Goal: Browse casually

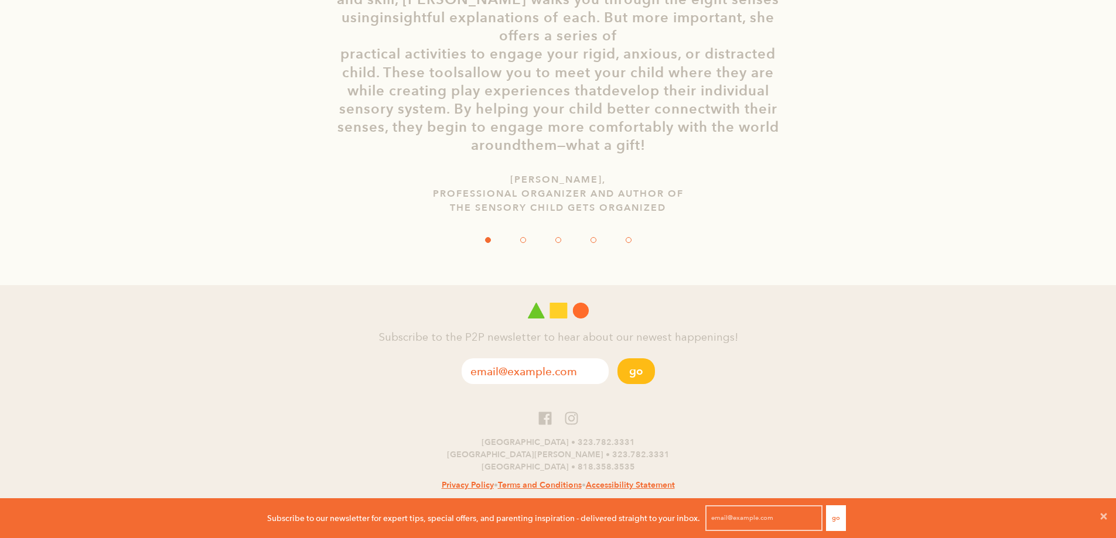
scroll to position [2346, 0]
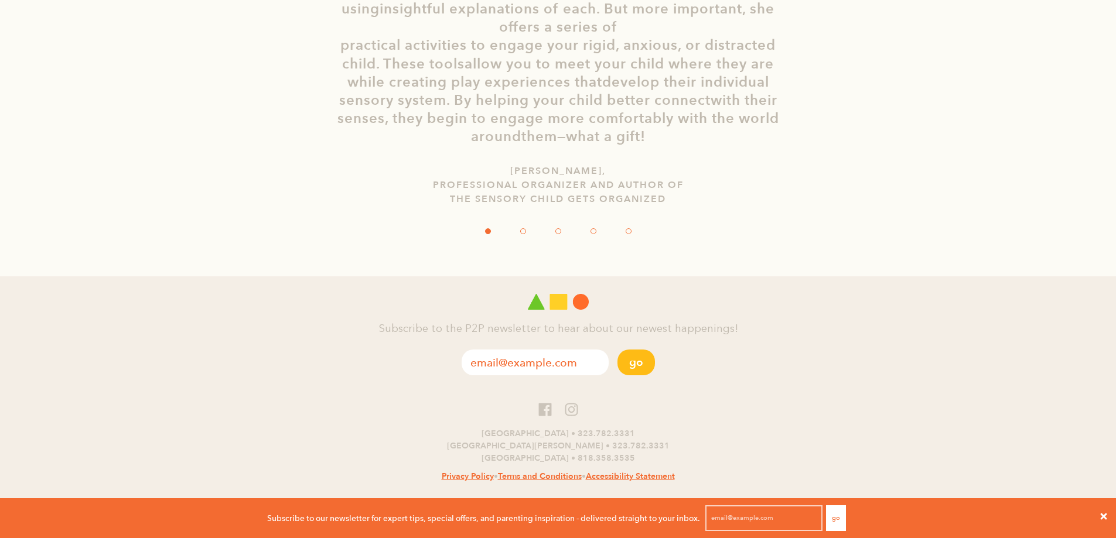
click at [1104, 517] on icon at bounding box center [1103, 516] width 6 height 6
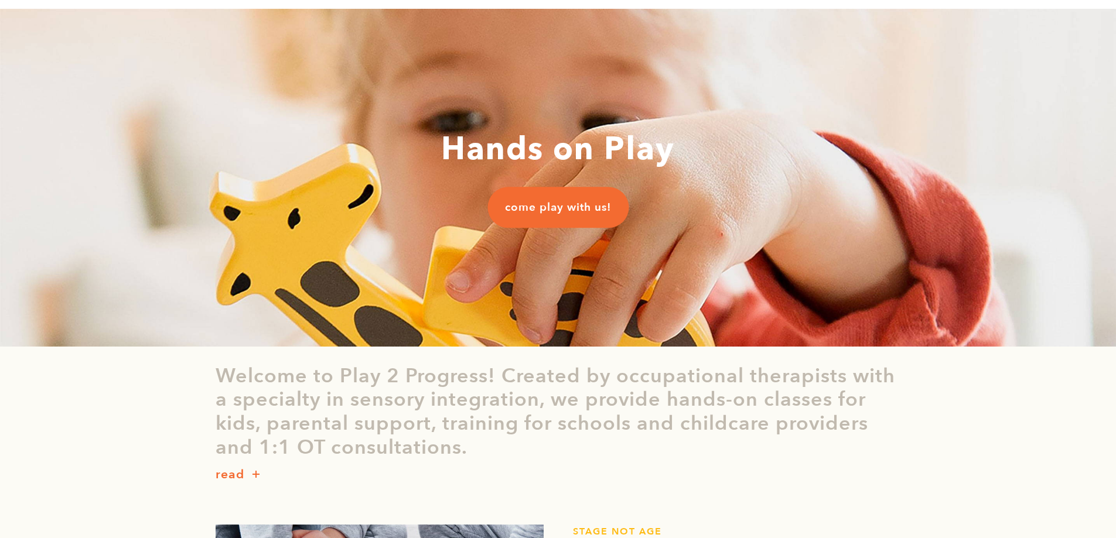
scroll to position [0, 0]
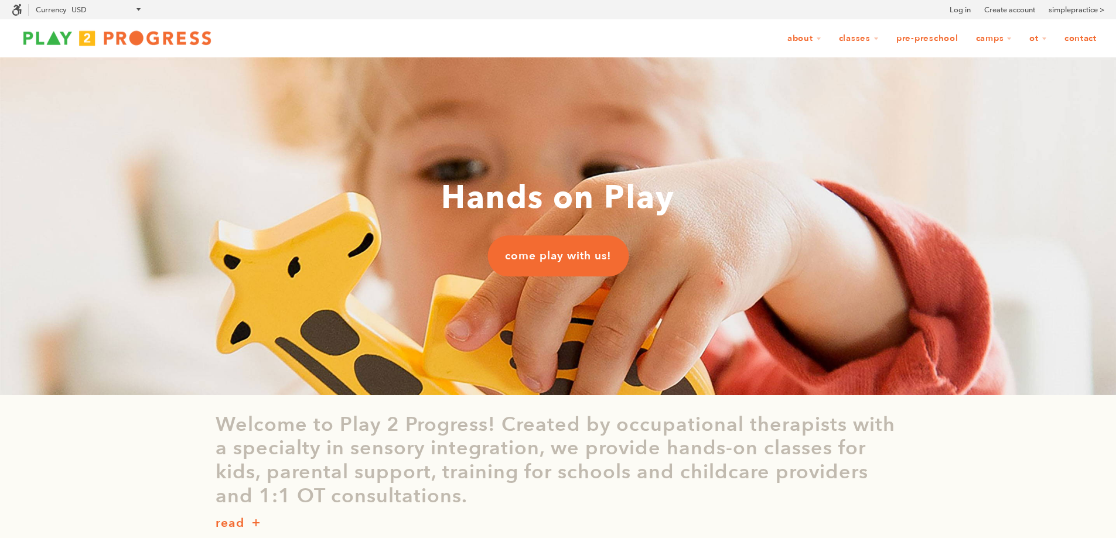
click at [1043, 214] on h1 "Hands on Play" at bounding box center [558, 199] width 1116 height 47
click at [125, 39] on img at bounding box center [117, 37] width 211 height 23
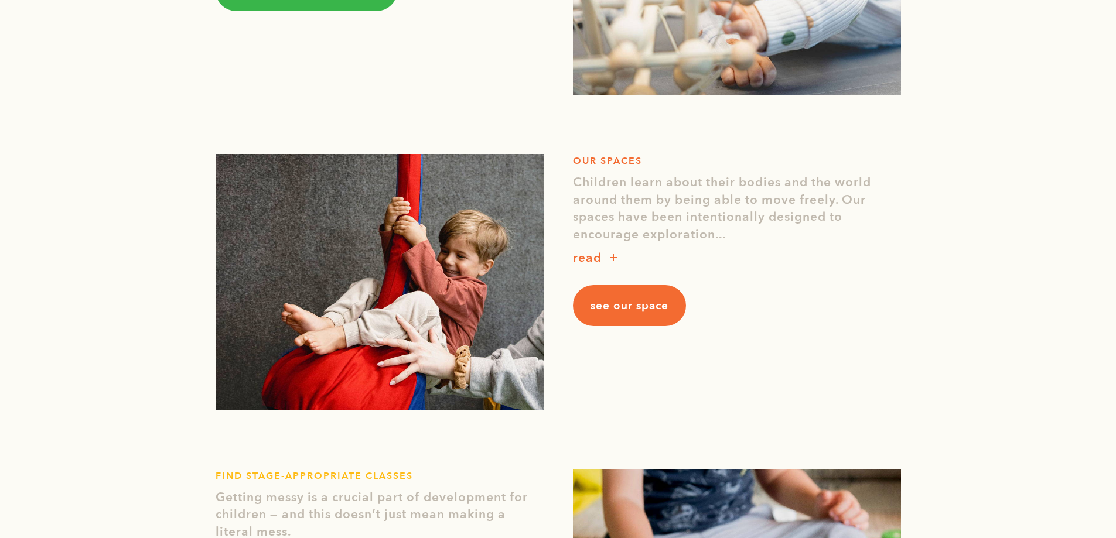
scroll to position [1113, 0]
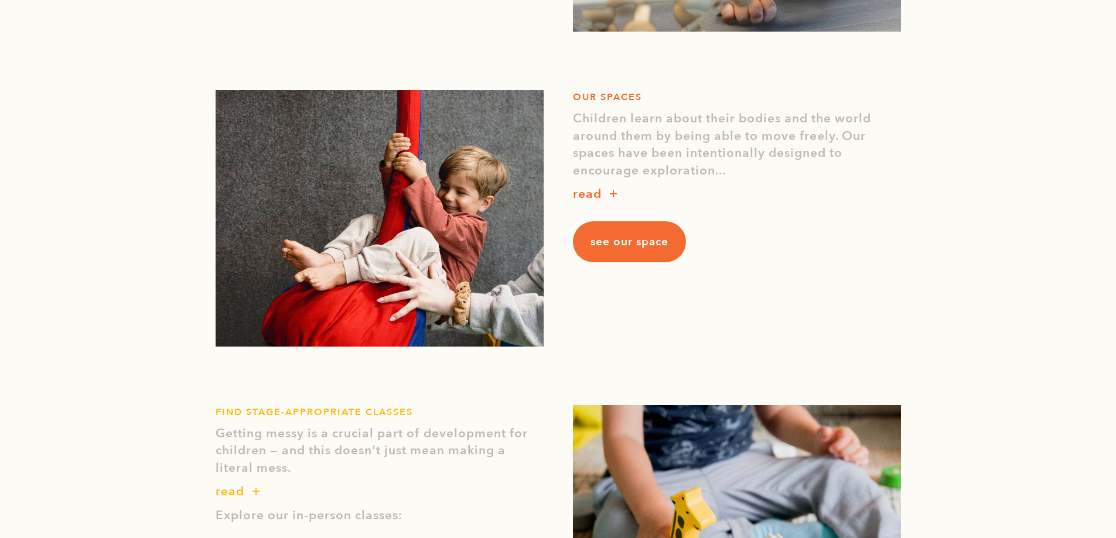
click at [1023, 236] on div "Hands on Play come play with us! Welcome to Play 2 Progress! Created by occupat…" at bounding box center [558, 227] width 1116 height 2564
